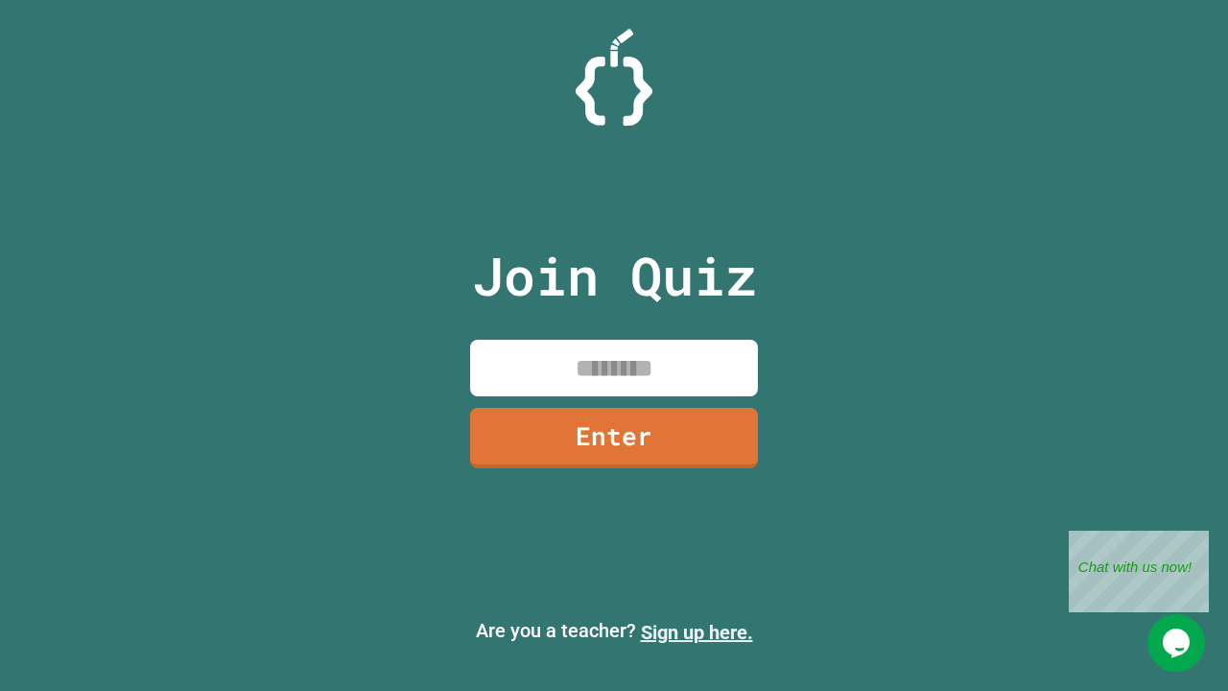
click at [697, 632] on link "Sign up here." at bounding box center [697, 632] width 112 height 23
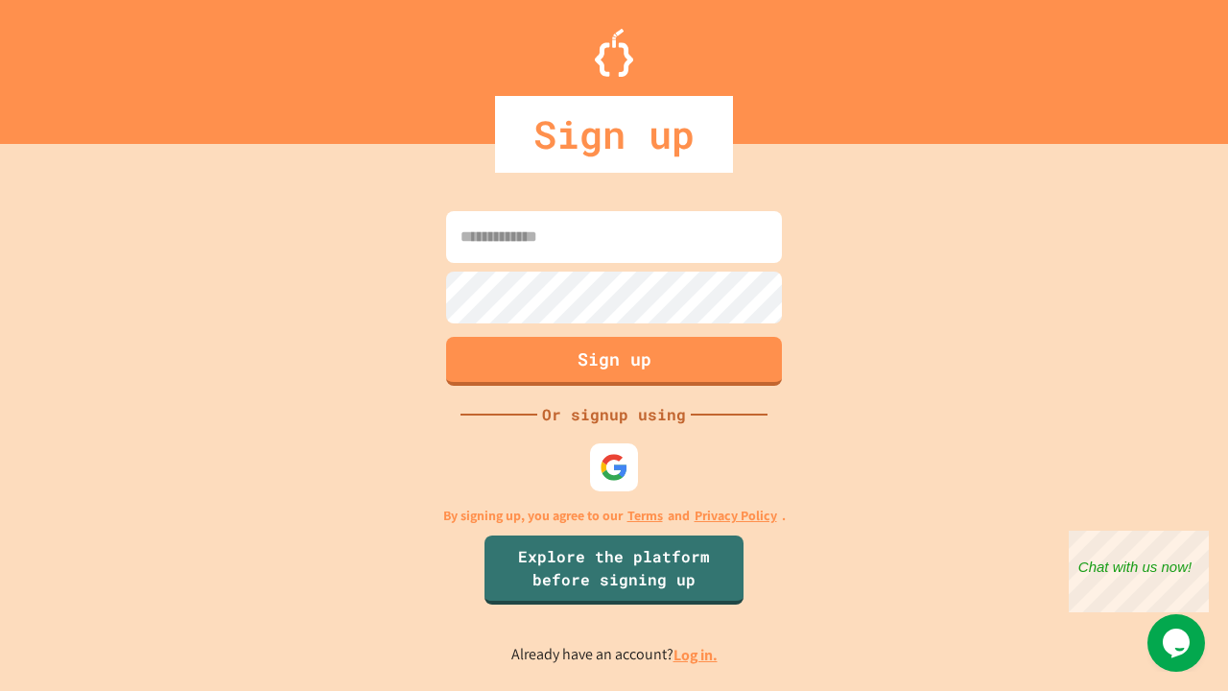
click at [697, 655] on link "Log in." at bounding box center [696, 655] width 44 height 20
